Goal: Ask a question: Seek information or help from site administrators or community

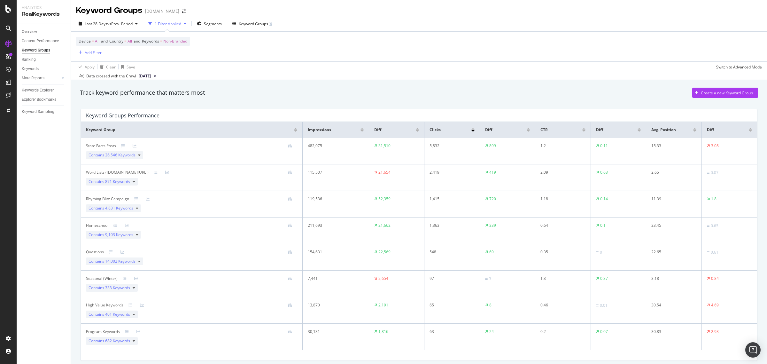
scroll to position [25, 0]
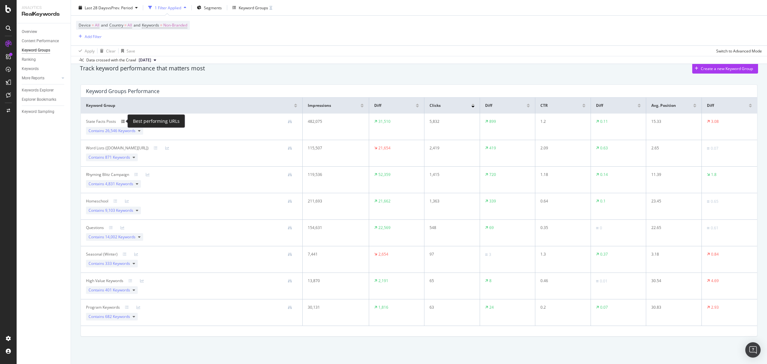
click at [121, 121] on icon at bounding box center [123, 122] width 4 height 4
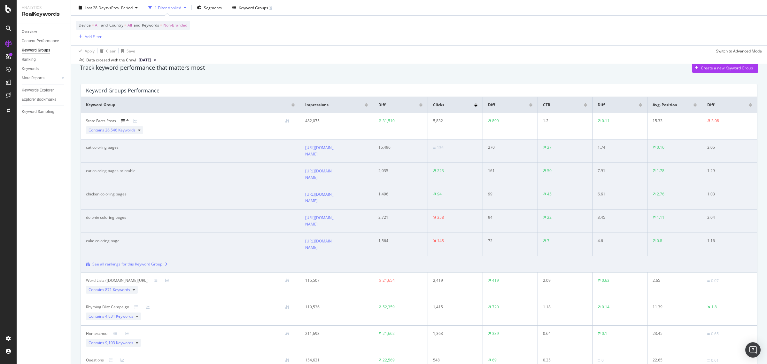
click at [110, 122] on div "State Facts Posts" at bounding box center [101, 121] width 30 height 6
click at [124, 119] on icon at bounding box center [123, 121] width 4 height 4
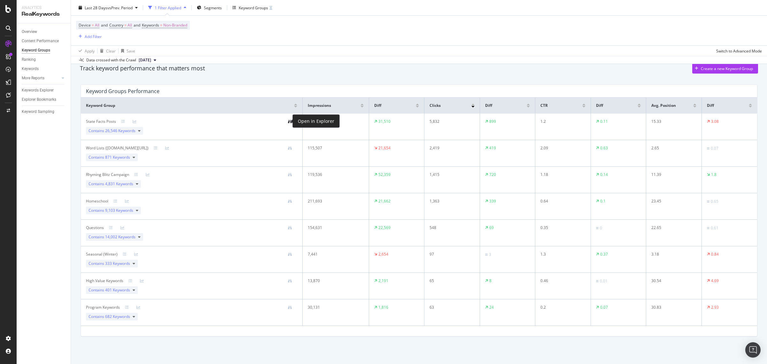
click at [289, 120] on icon at bounding box center [290, 122] width 4 height 4
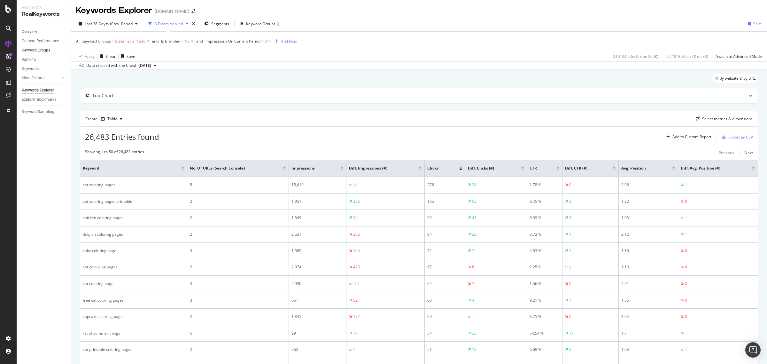
click at [50, 49] on link "Keyword Groups" at bounding box center [44, 50] width 44 height 7
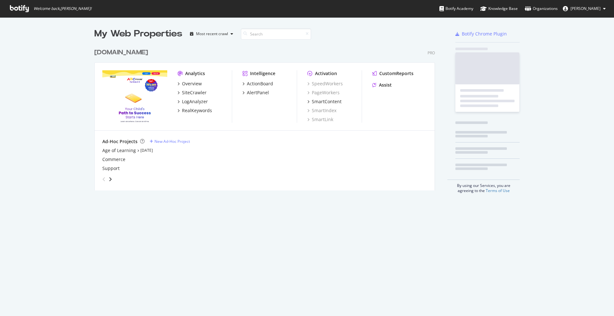
scroll to position [310, 601]
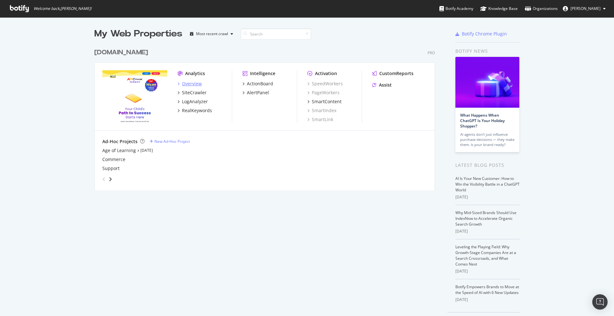
click at [187, 85] on div "Overview" at bounding box center [192, 84] width 20 height 6
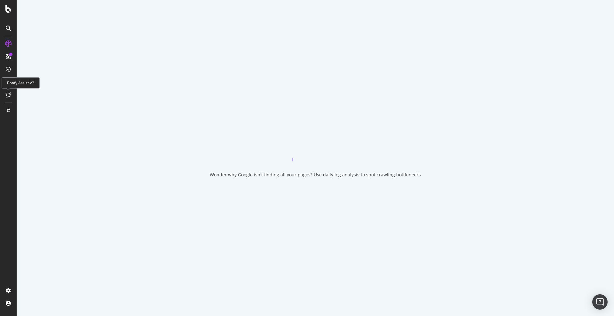
click at [9, 96] on icon at bounding box center [8, 94] width 5 height 5
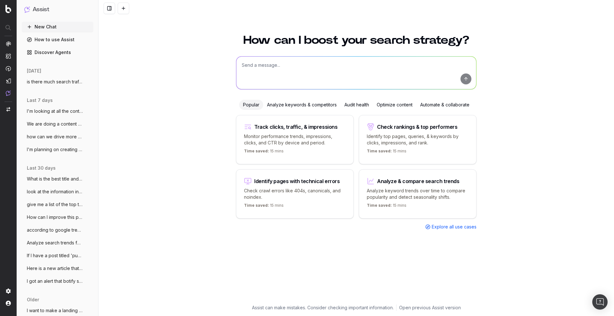
click at [260, 75] on textarea at bounding box center [356, 73] width 240 height 33
type textarea "how can I edit my keyword groups"
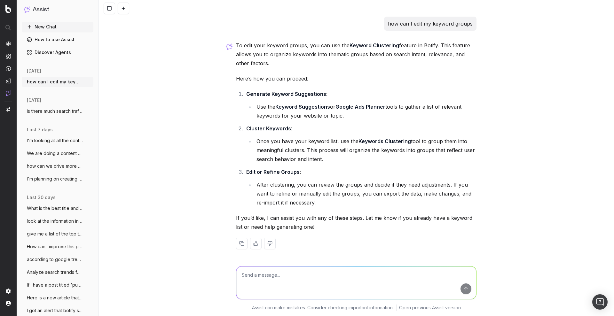
scroll to position [1, 0]
type textarea "i have a keyword group that I created but need to remove some keywords from it.…"
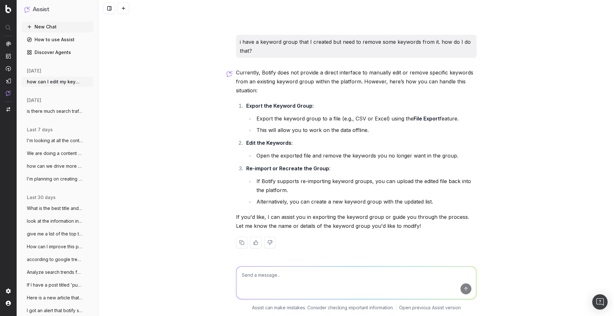
scroll to position [185, 0]
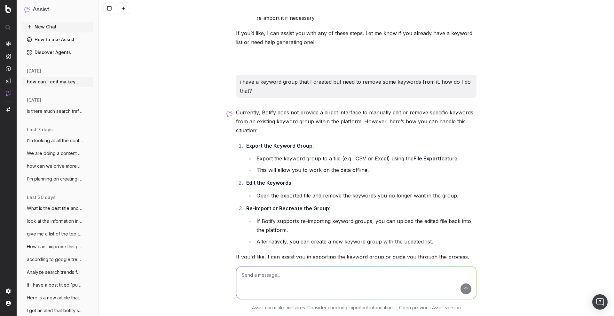
click at [340, 278] on textarea at bounding box center [356, 283] width 240 height 33
type textarea "how do I delete a keyword group?"
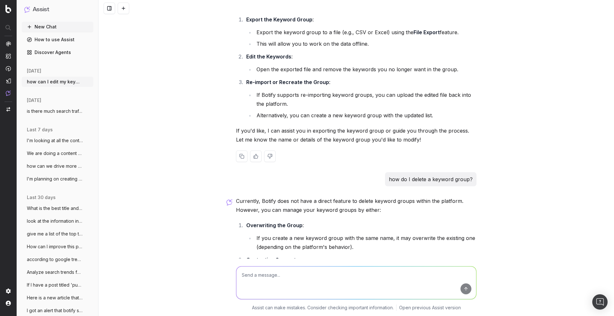
scroll to position [271, 0]
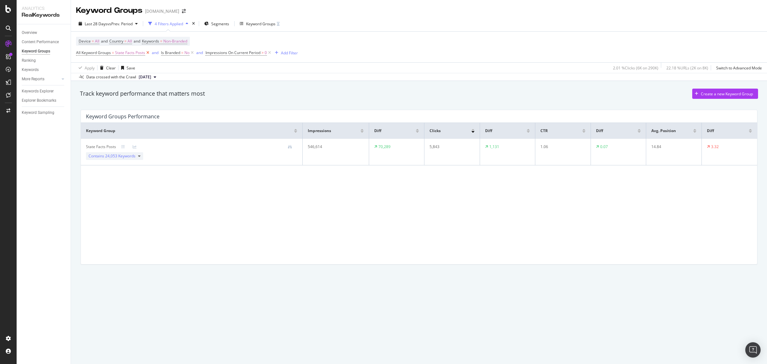
click at [146, 50] on icon at bounding box center [147, 53] width 5 height 6
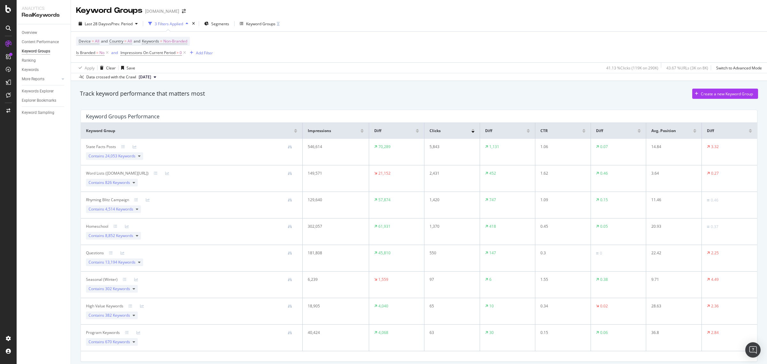
scroll to position [26, 0]
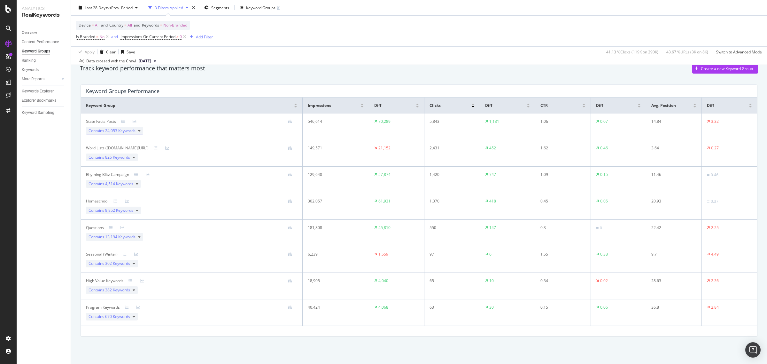
click at [138, 129] on icon at bounding box center [139, 131] width 3 height 4
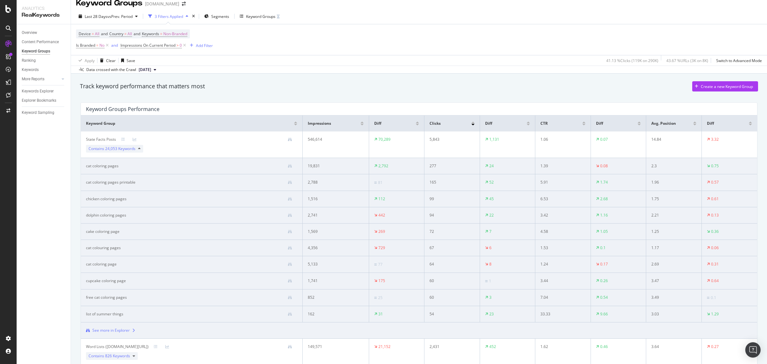
scroll to position [0, 0]
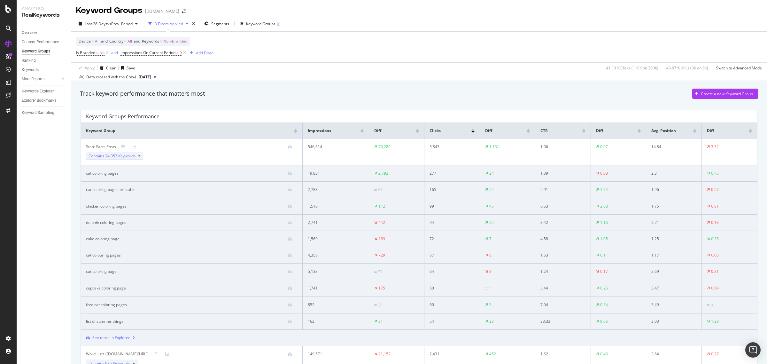
click at [139, 157] on icon at bounding box center [139, 156] width 3 height 4
